Goal: Browse casually

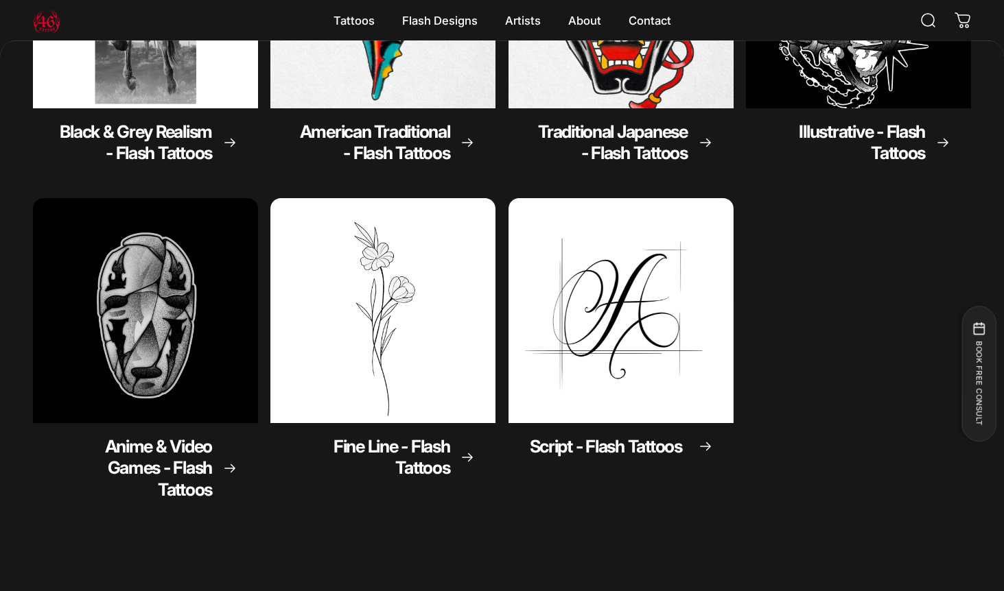
scroll to position [336, 0]
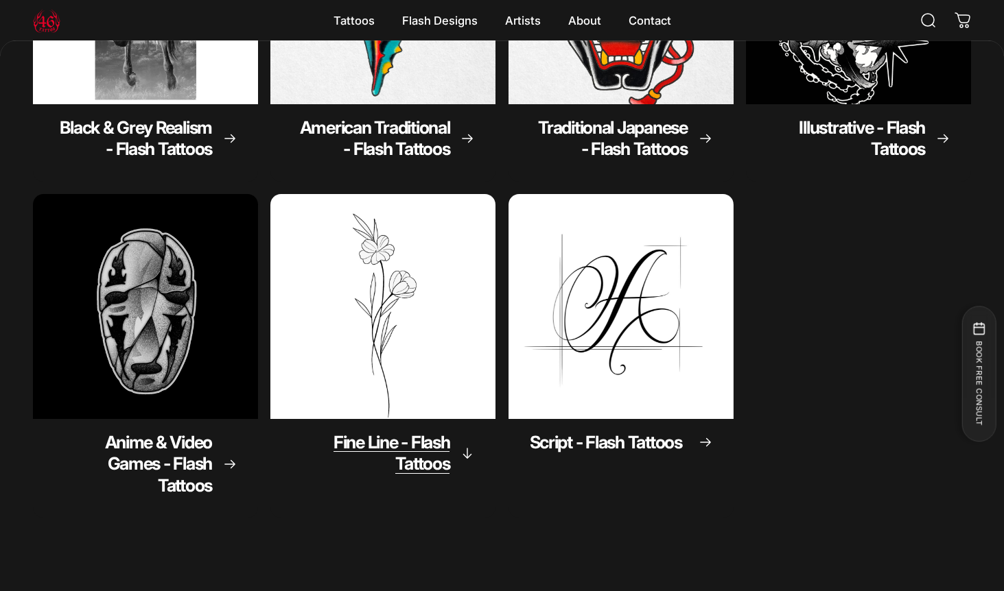
click at [390, 278] on img "Fine Line - Flash Tattoos" at bounding box center [383, 307] width 236 height 236
click at [640, 311] on img "Script - Flash Tattoos" at bounding box center [621, 307] width 236 height 236
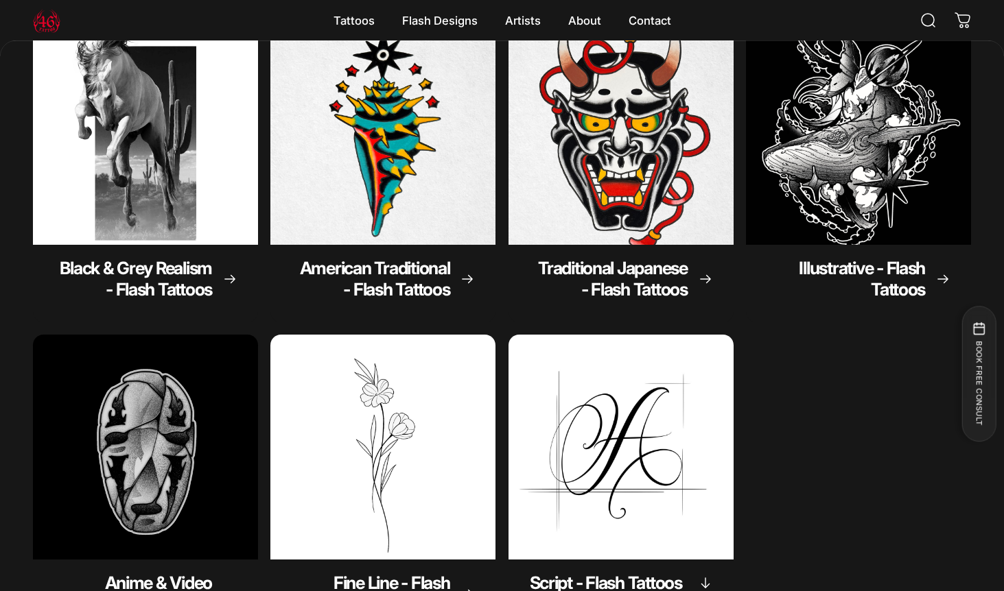
scroll to position [130, 0]
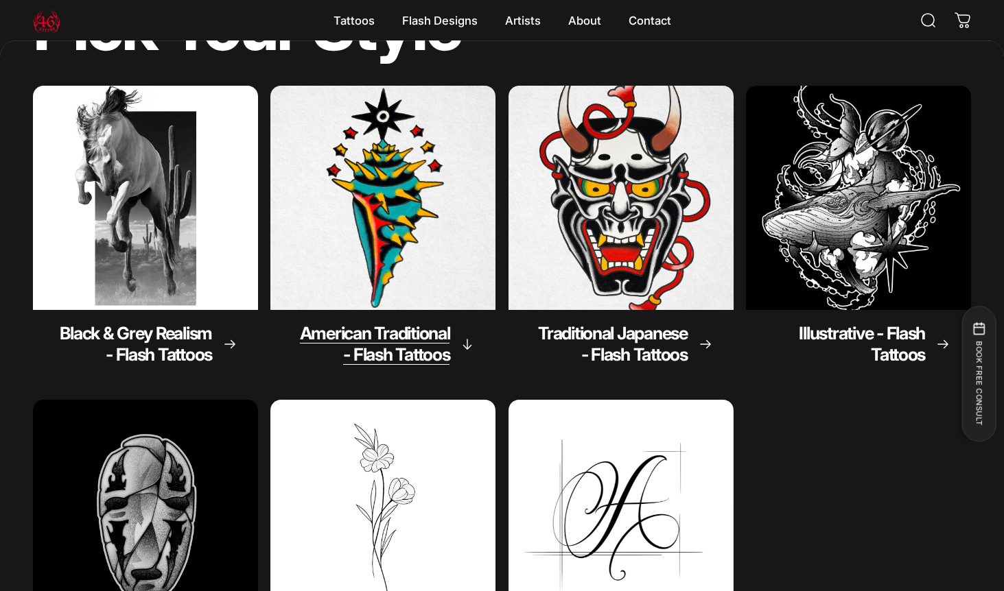
click at [355, 222] on img "American Traditional - Flash Tattoos" at bounding box center [383, 198] width 236 height 236
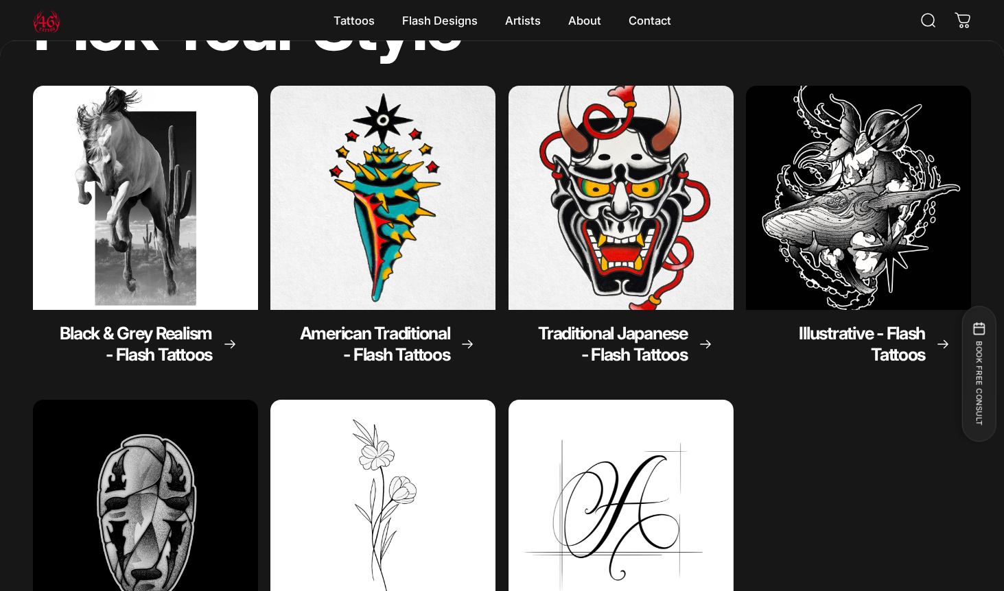
click at [357, 480] on img "Fine Line - Flash Tattoos" at bounding box center [383, 512] width 236 height 236
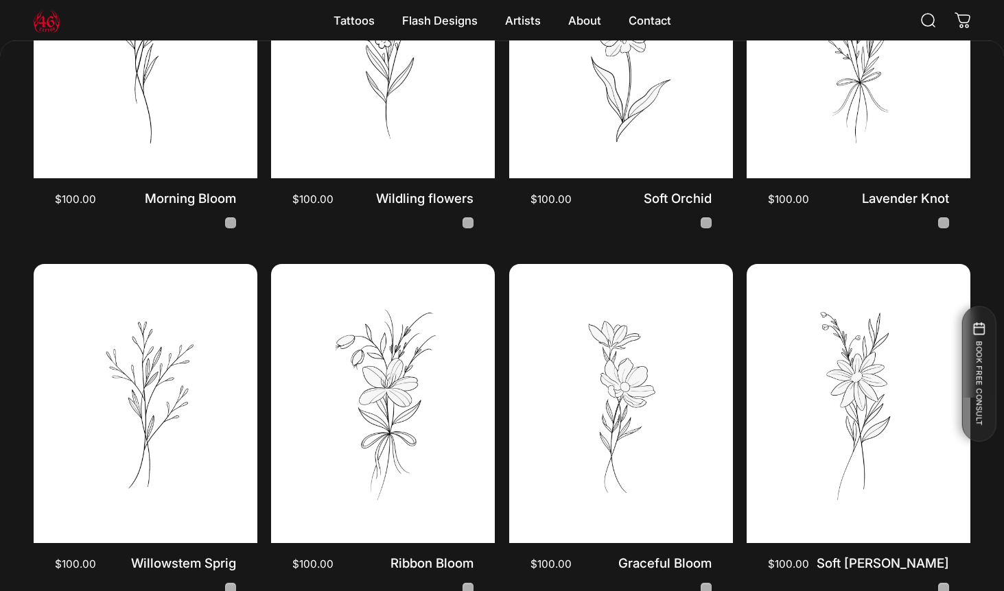
scroll to position [477, 0]
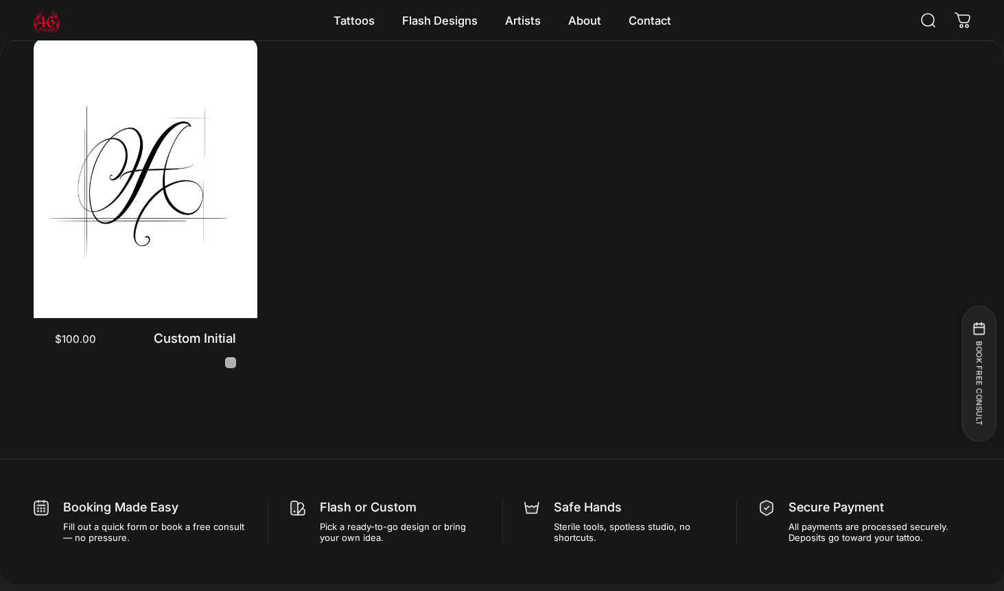
scroll to position [340, 0]
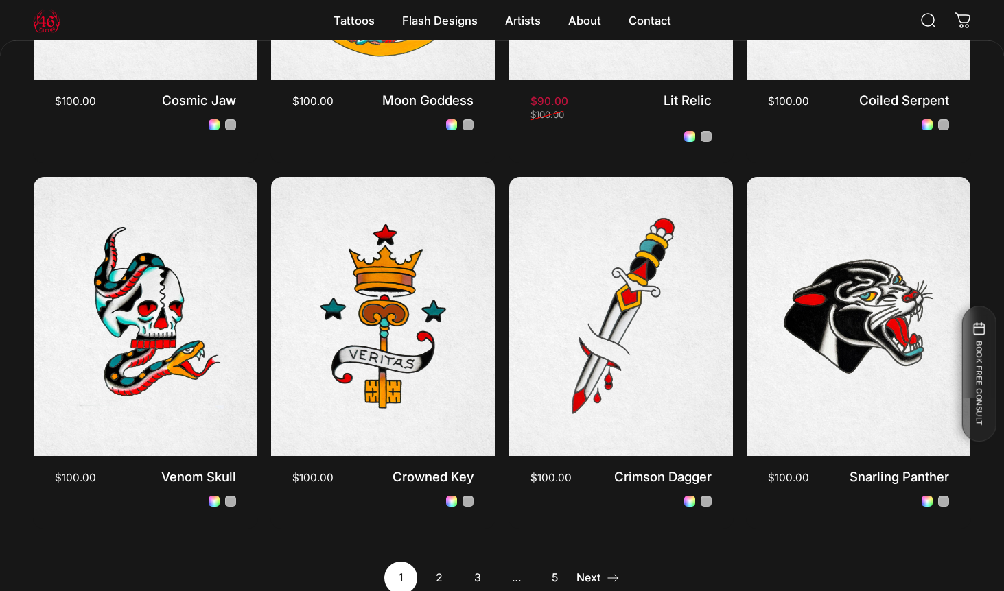
scroll to position [1231, 0]
